Goal: Find specific page/section: Find specific page/section

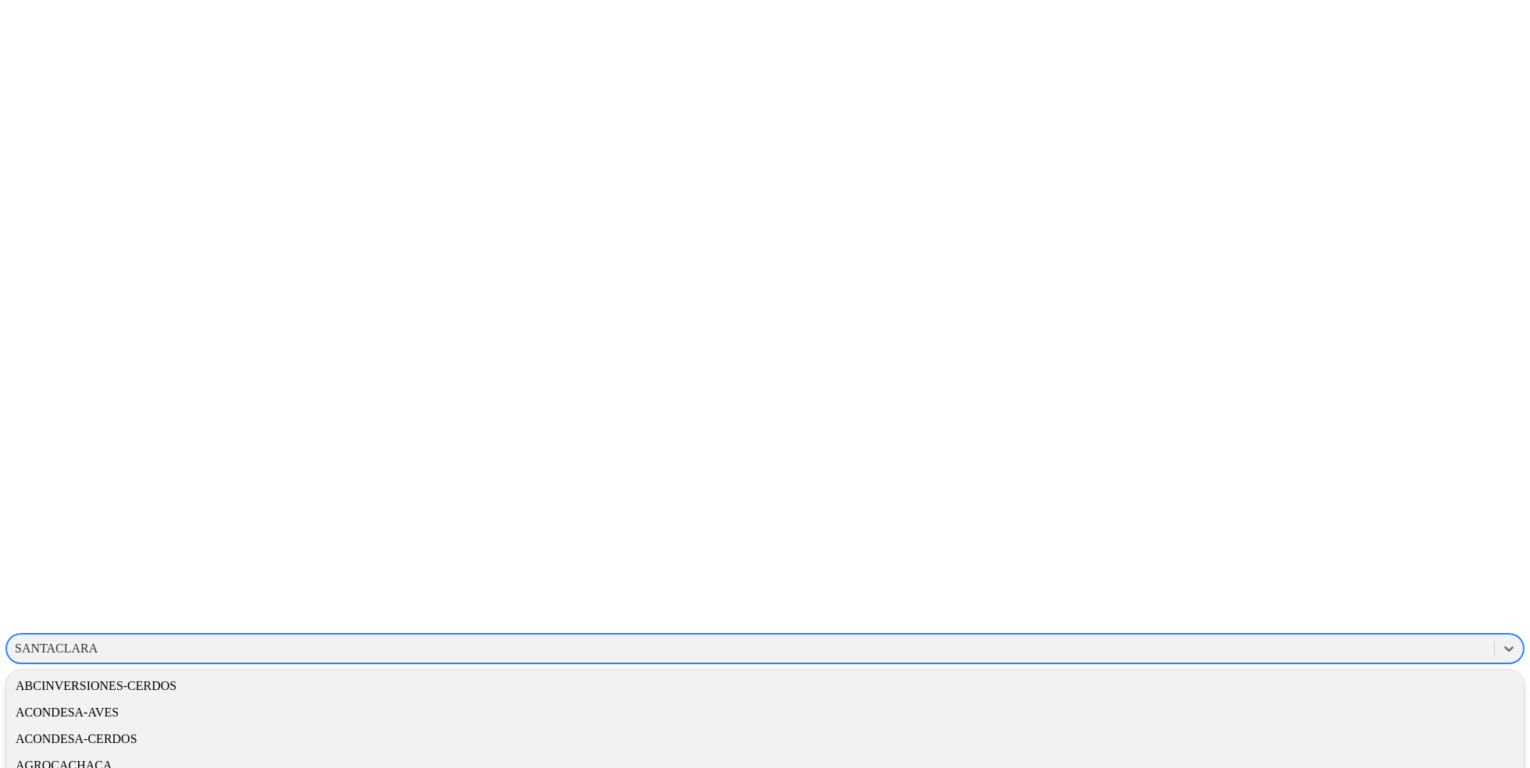
click at [98, 642] on div "SANTACLARA" at bounding box center [56, 649] width 83 height 14
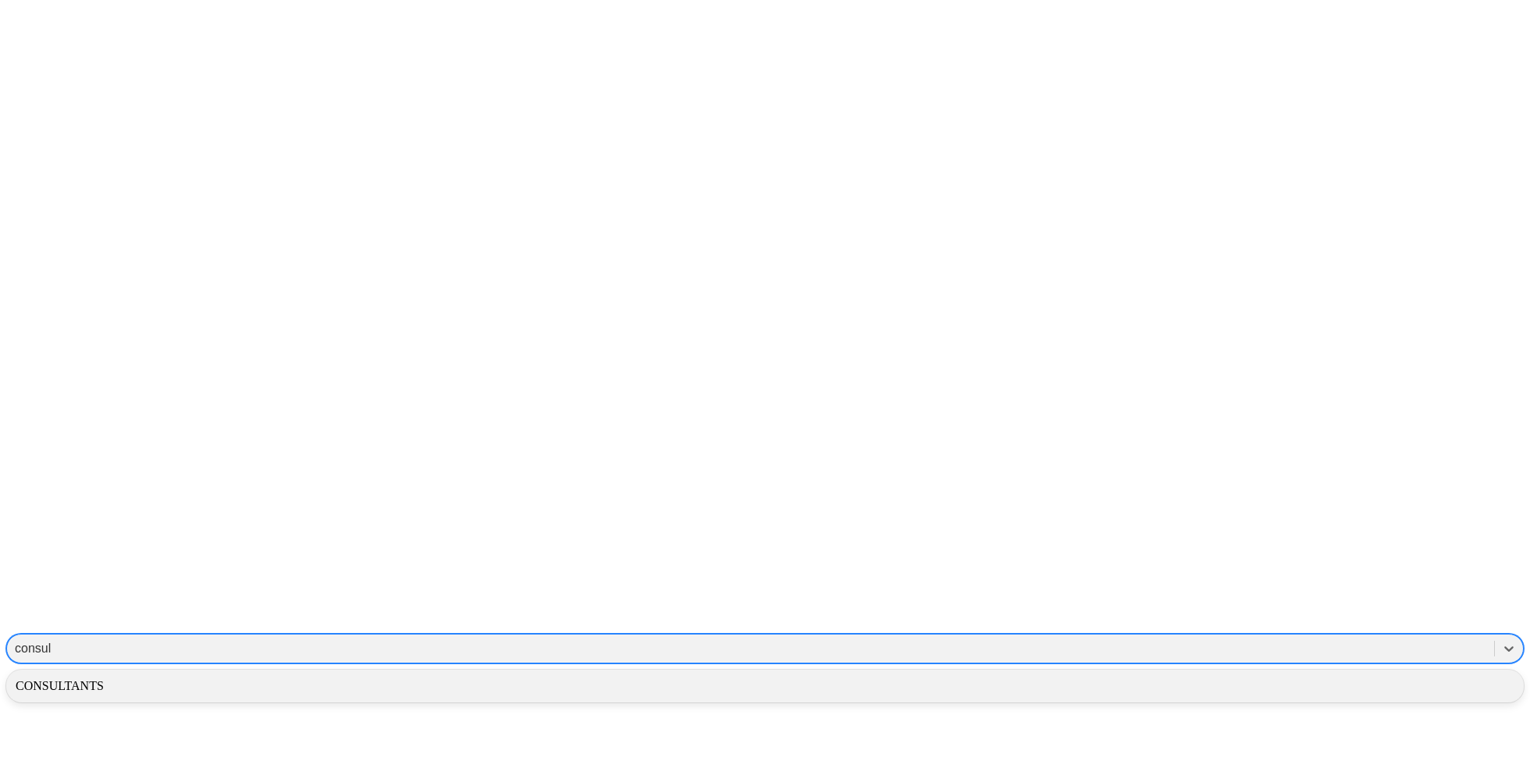
type input "consult"
click at [1337, 673] on div "CONSULTANTS" at bounding box center [765, 686] width 1518 height 27
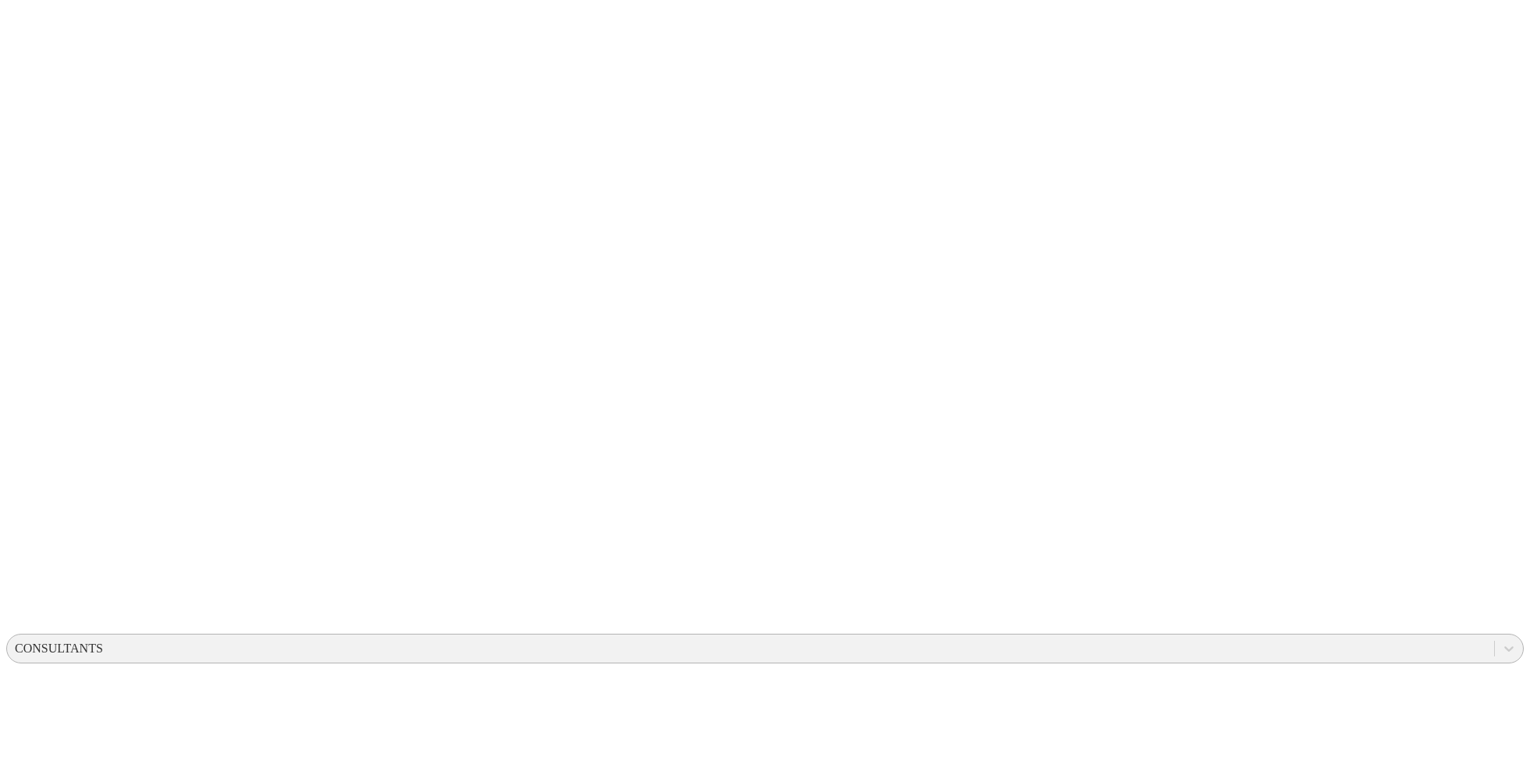
click at [103, 642] on div "CONSULTANTS" at bounding box center [59, 649] width 88 height 14
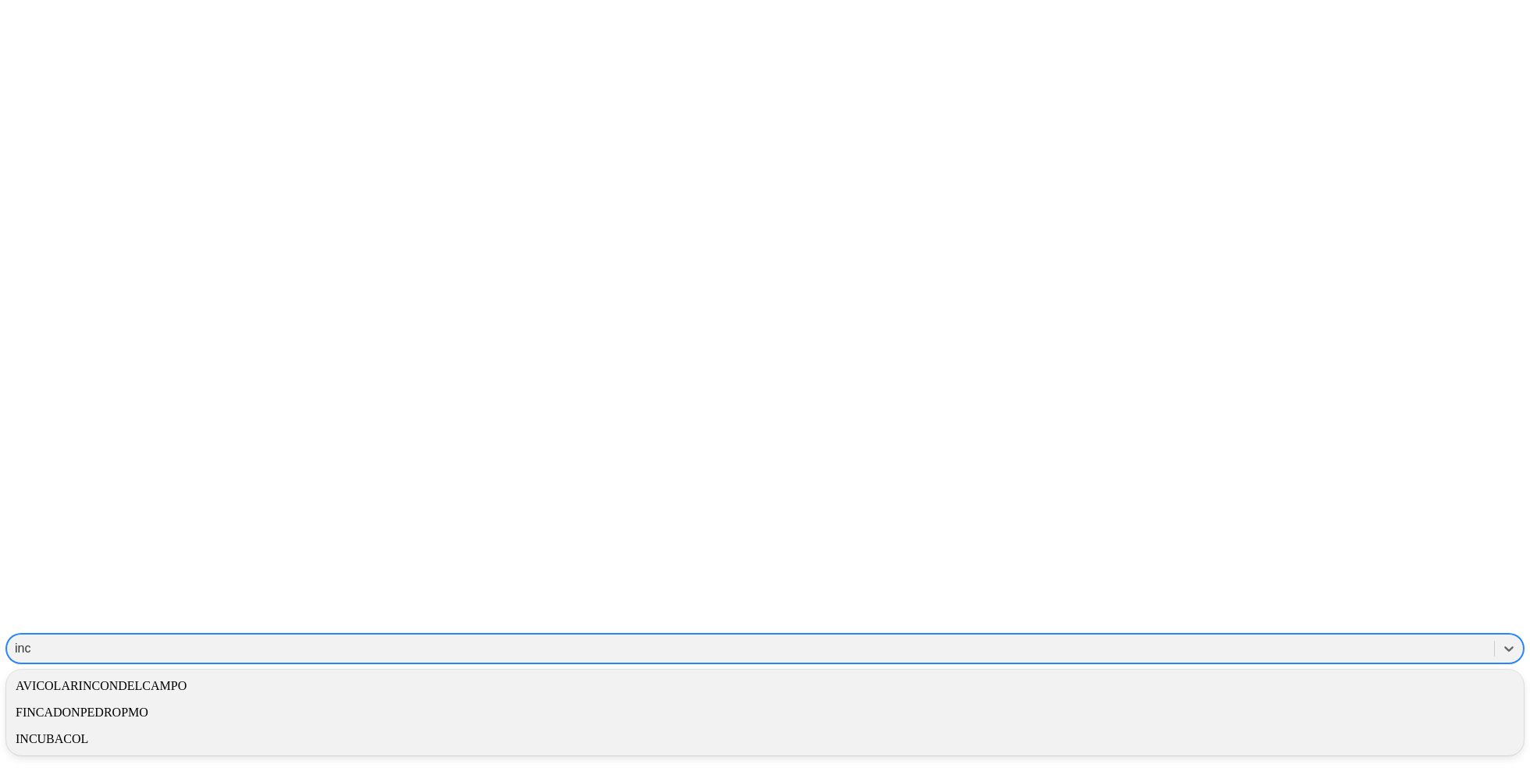
type input "incu"
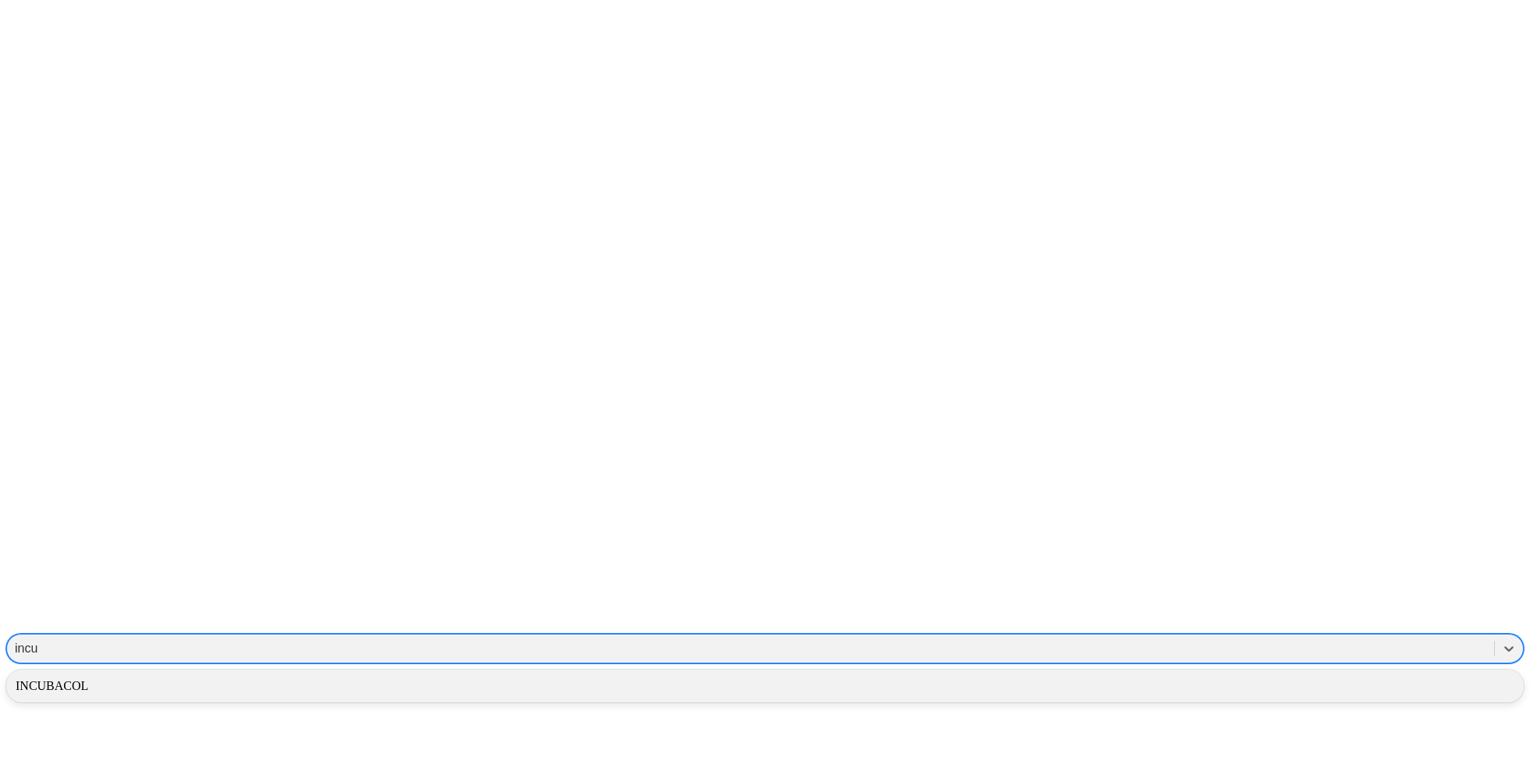
click at [1234, 673] on div "INCUBACOL" at bounding box center [765, 686] width 1518 height 27
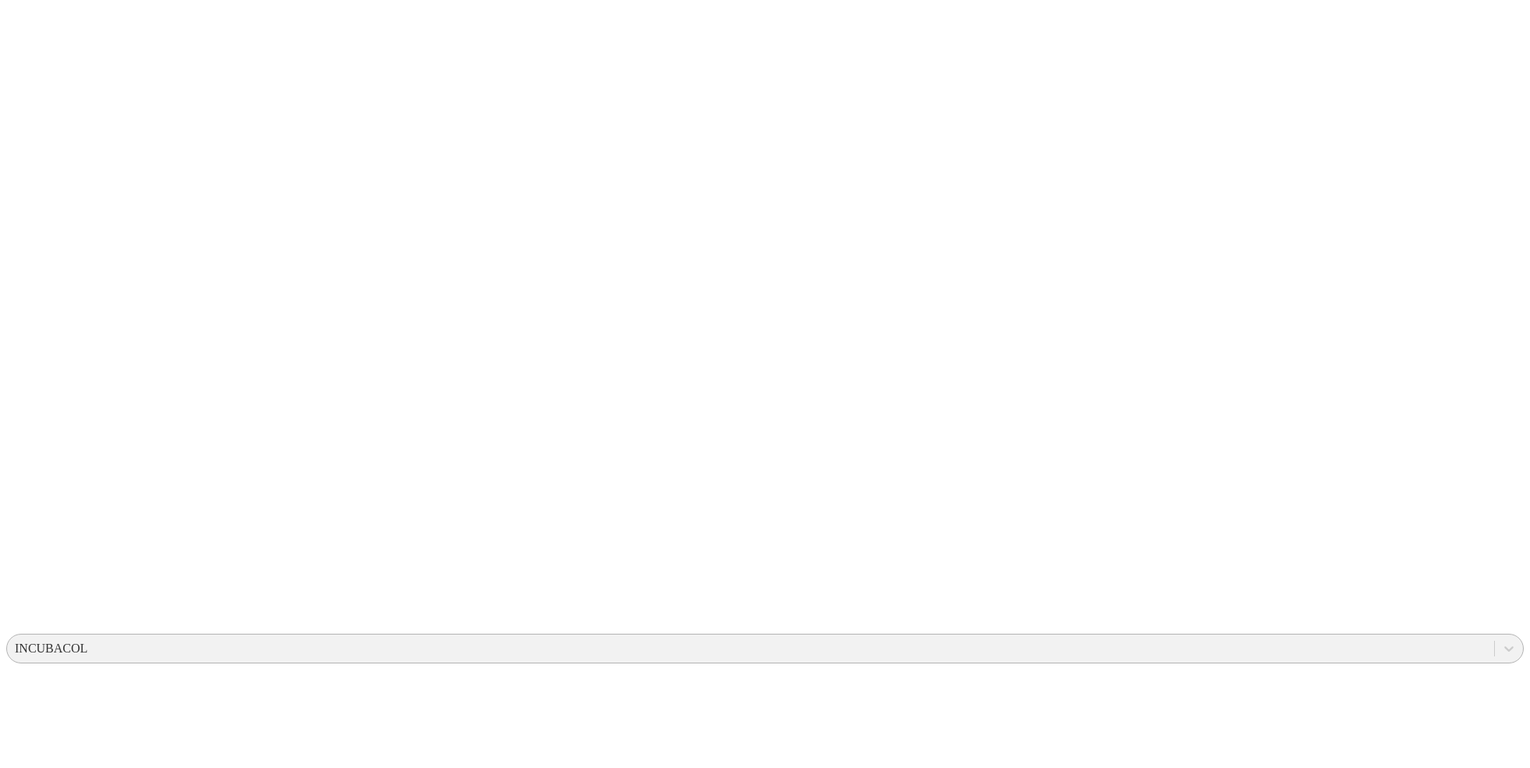
click at [87, 642] on div "INCUBACOL" at bounding box center [51, 649] width 73 height 14
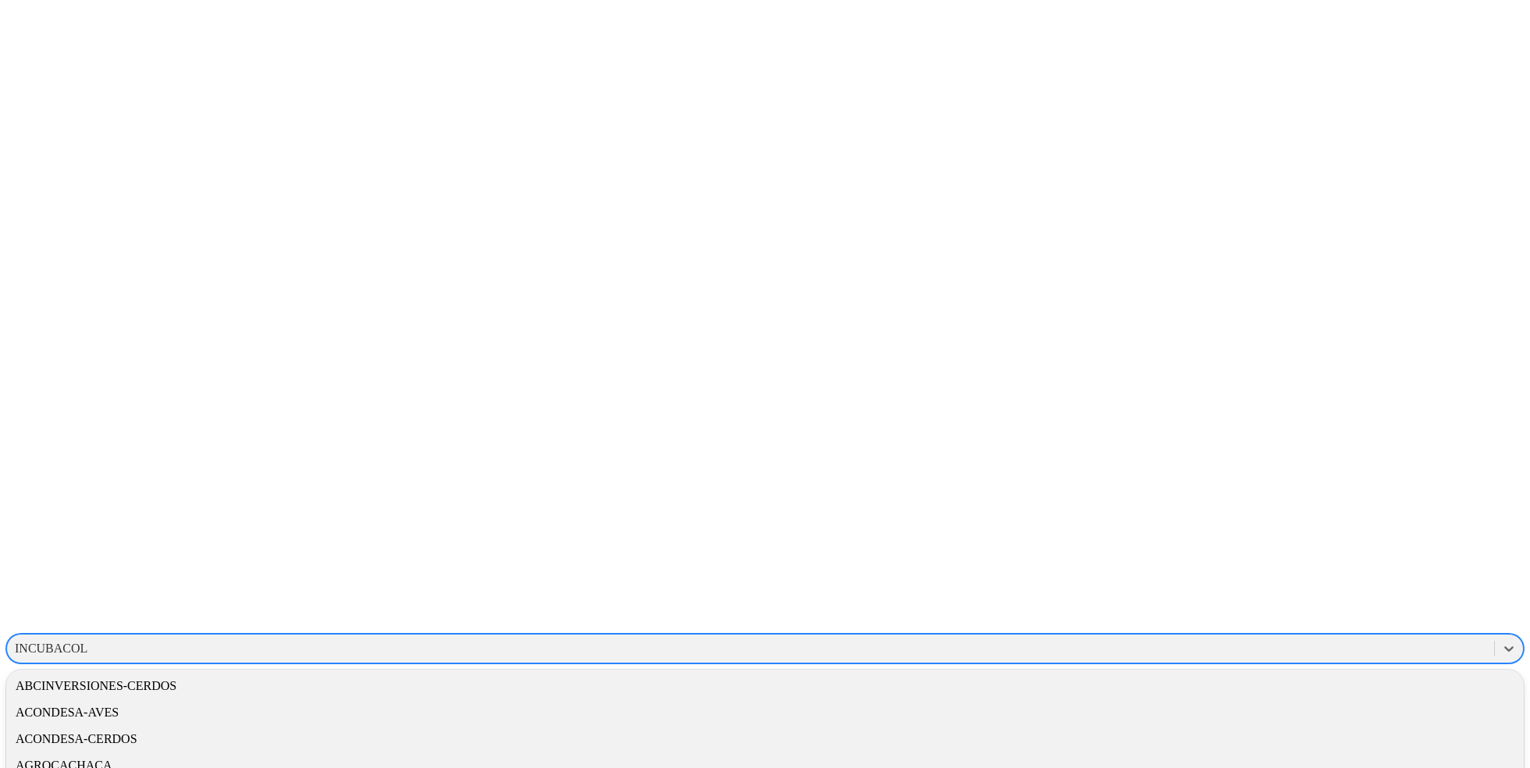
click at [87, 642] on div "INCUBACOL" at bounding box center [51, 649] width 73 height 14
type input "trian"
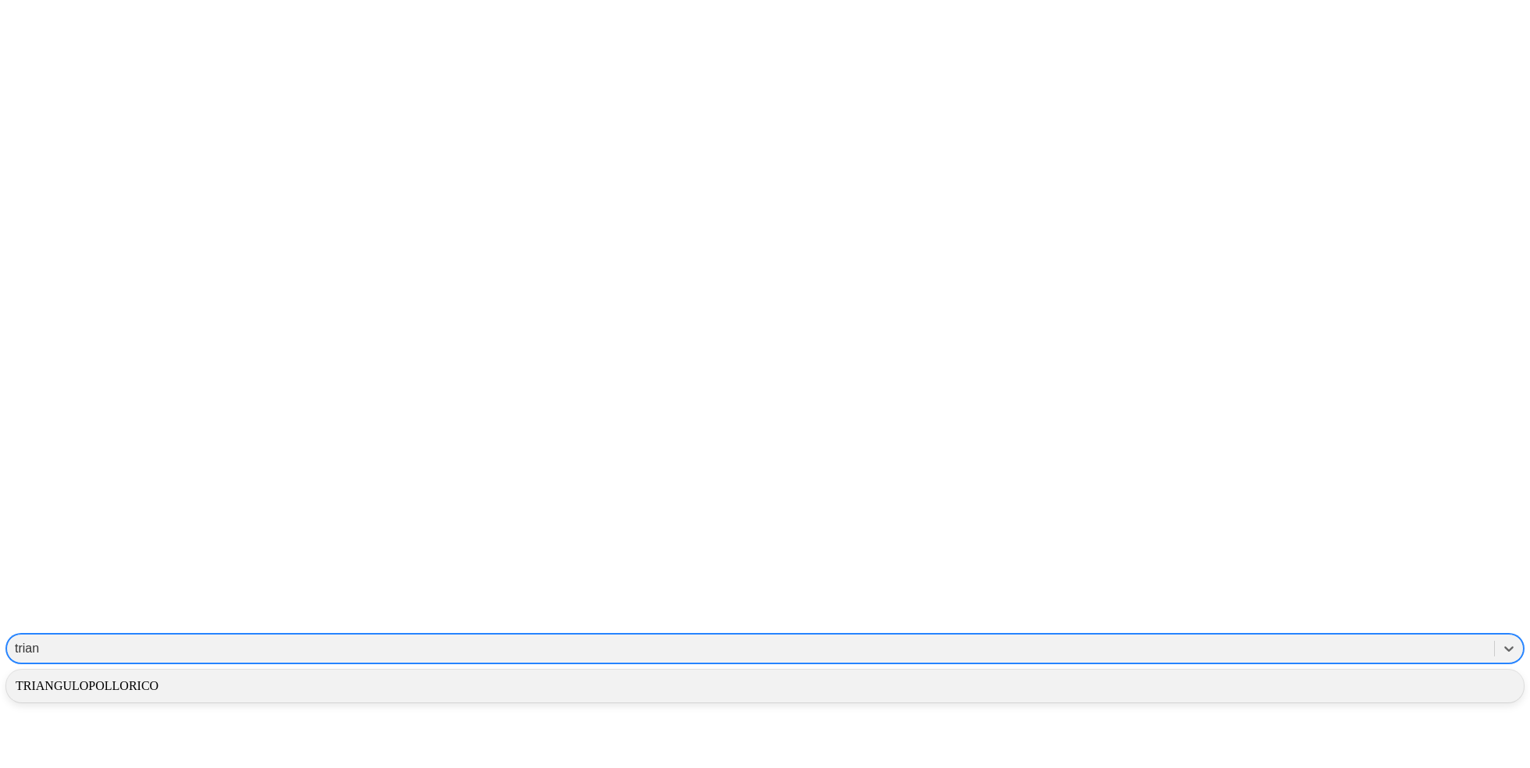
click at [1276, 673] on div "TRIANGULOPOLLORICO" at bounding box center [765, 686] width 1518 height 27
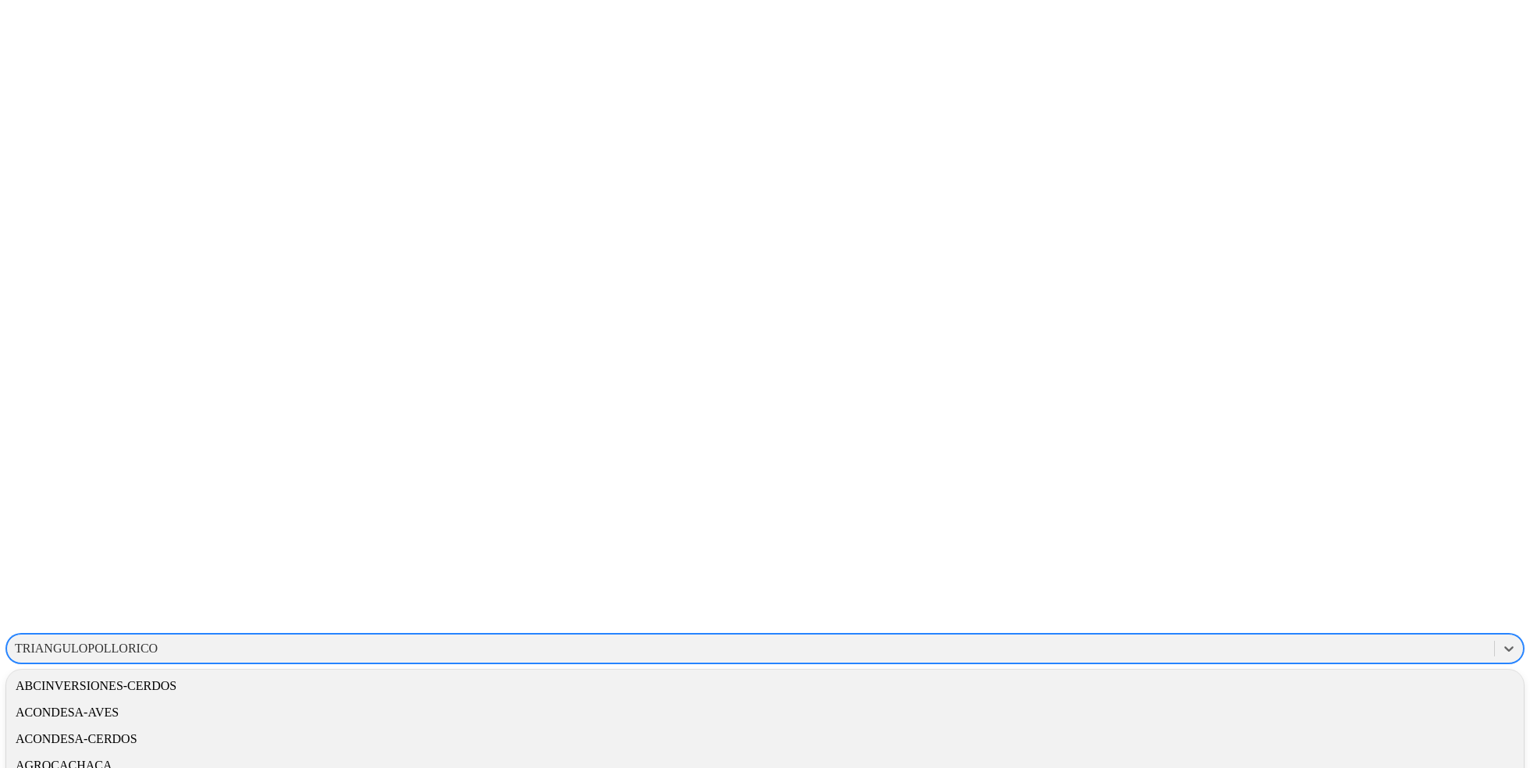
click at [158, 642] on div "TRIANGULOPOLLORICO" at bounding box center [86, 649] width 143 height 14
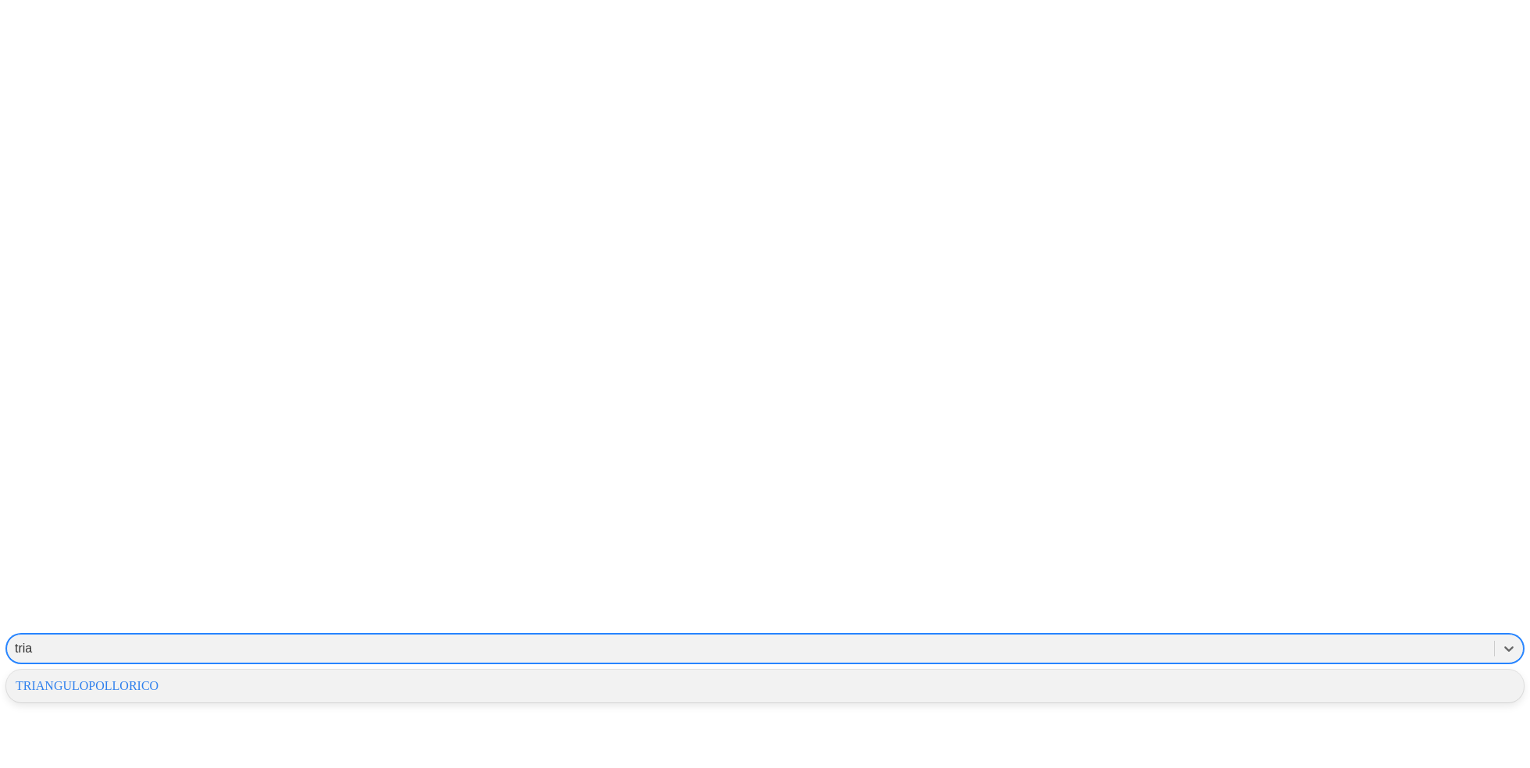
type input "trian"
click at [1203, 673] on div "TRIANGULOPOLLORICO" at bounding box center [765, 686] width 1518 height 27
